Goal: Task Accomplishment & Management: Manage account settings

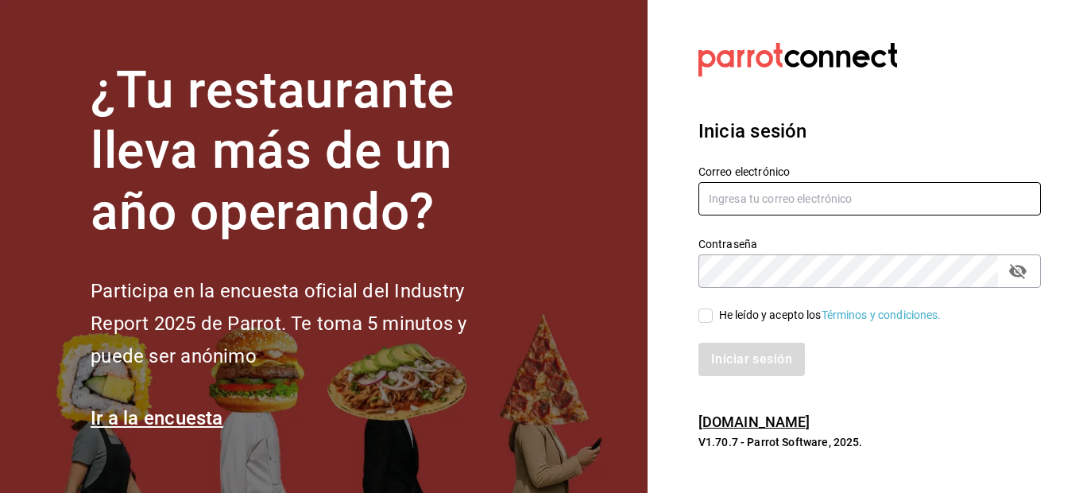
type input "[EMAIL_ADDRESS][DOMAIN_NAME]"
click at [1020, 269] on icon "passwordField" at bounding box center [1017, 270] width 19 height 19
click at [1020, 268] on icon "passwordField" at bounding box center [1017, 270] width 19 height 19
click at [714, 312] on span "He leído y acepto los Términos y condiciones." at bounding box center [827, 315] width 229 height 17
click at [713, 312] on input "He leído y acepto los Términos y condiciones." at bounding box center [706, 315] width 14 height 14
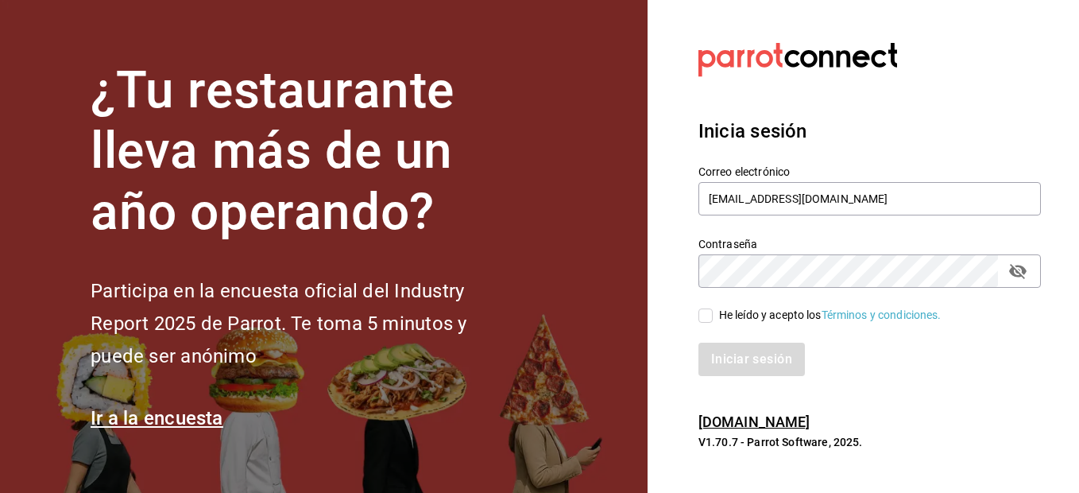
checkbox input "true"
click at [754, 355] on button "Iniciar sesión" at bounding box center [753, 359] width 108 height 33
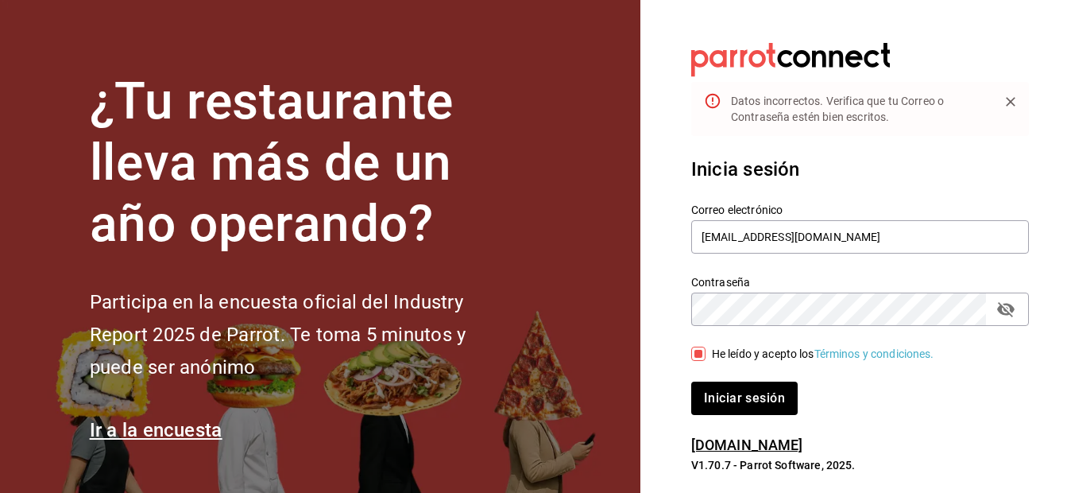
click at [1013, 311] on icon "passwordField" at bounding box center [1005, 309] width 17 height 15
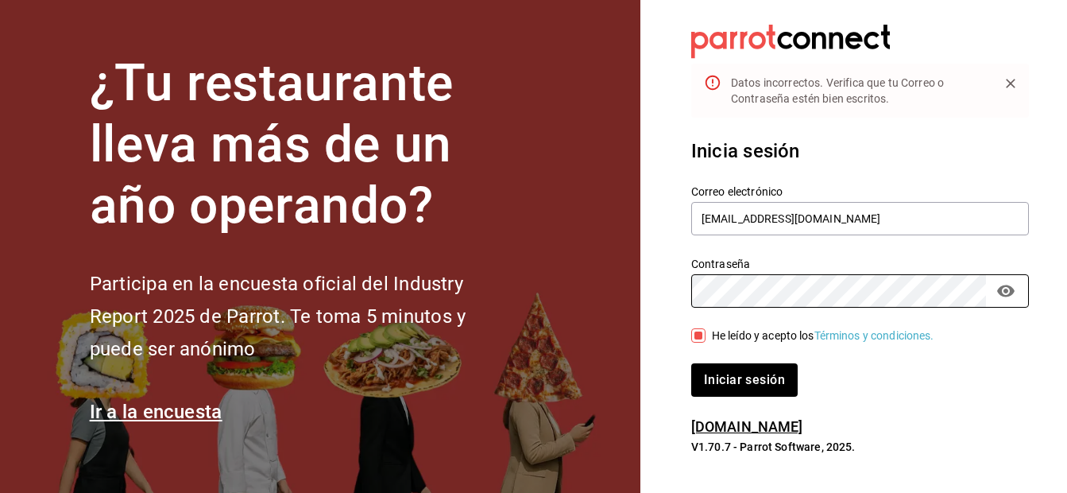
scroll to position [23, 0]
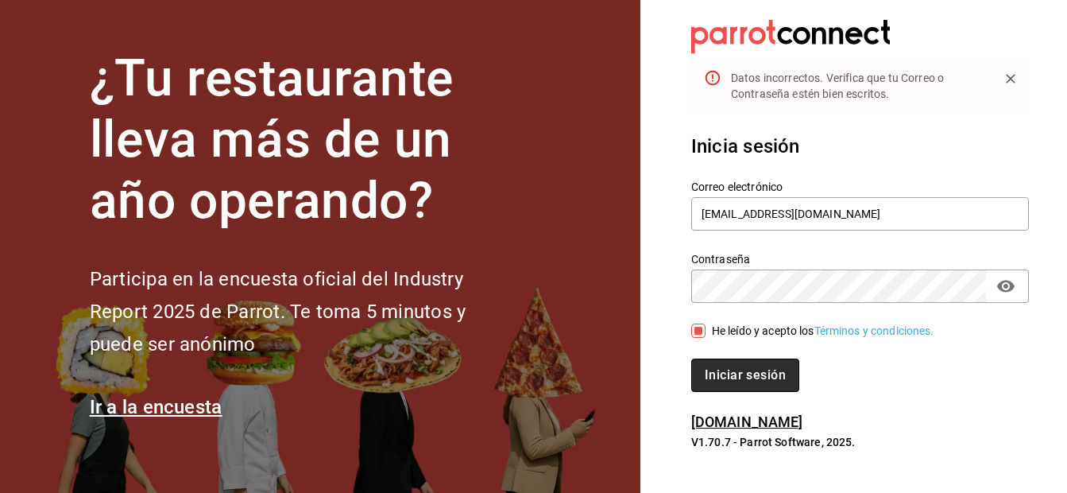
click at [753, 372] on button "Iniciar sesión" at bounding box center [745, 374] width 108 height 33
click at [1009, 282] on icon "passwordField" at bounding box center [1005, 287] width 17 height 12
click at [1013, 288] on icon "passwordField" at bounding box center [1005, 286] width 17 height 15
click at [745, 374] on button "Iniciar sesión" at bounding box center [745, 374] width 108 height 33
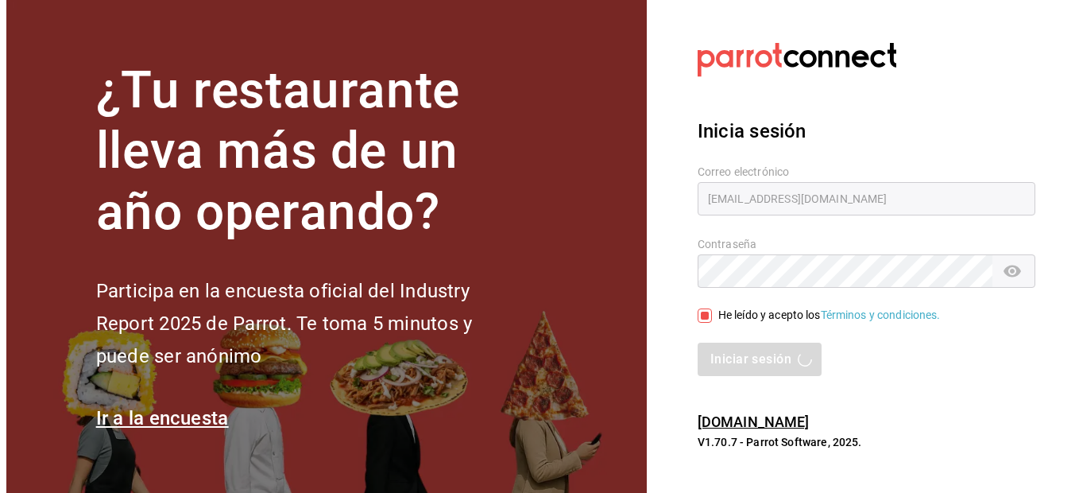
scroll to position [0, 0]
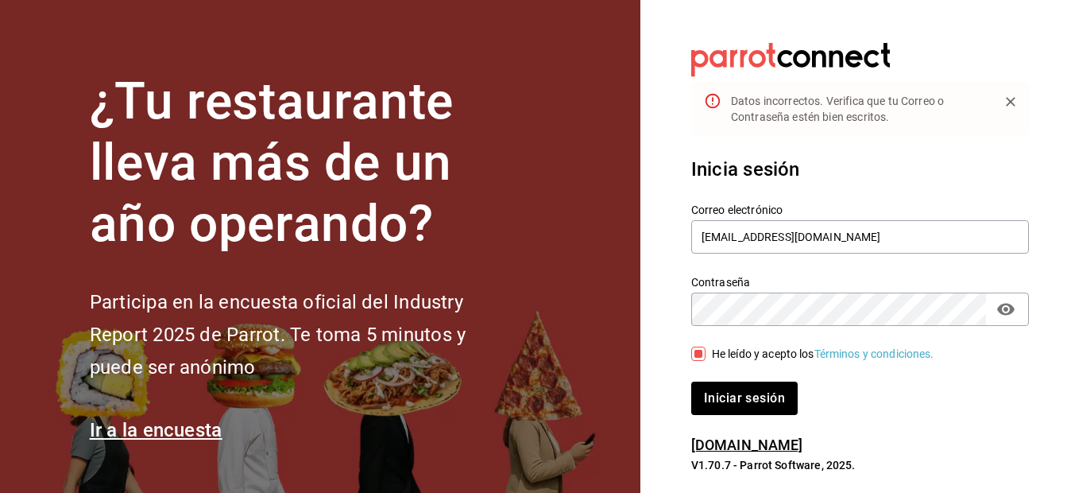
drag, startPoint x: 1010, startPoint y: 98, endPoint x: 926, endPoint y: 83, distance: 85.4
click at [1010, 99] on icon "Close" at bounding box center [1011, 102] width 16 height 16
